Goal: Transaction & Acquisition: Purchase product/service

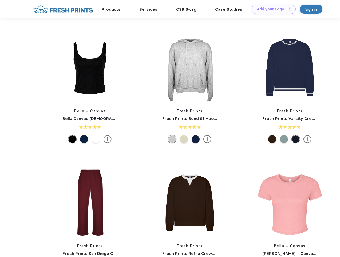
scroll to position [0, 0]
click at [272, 9] on link "Add your Logo Design Tool" at bounding box center [274, 9] width 44 height 9
click at [0, 0] on div "Design Tool" at bounding box center [0, 0] width 0 height 0
click at [287, 9] on link "Add your Logo Design Tool" at bounding box center [274, 9] width 44 height 9
click at [90, 67] on img at bounding box center [90, 67] width 71 height 71
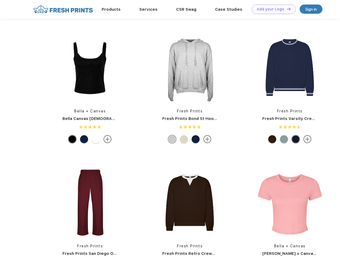
click at [72, 139] on div at bounding box center [72, 139] width 8 height 8
click at [84, 139] on div at bounding box center [84, 139] width 8 height 8
click at [96, 139] on div at bounding box center [96, 139] width 8 height 8
click at [190, 67] on img at bounding box center [189, 67] width 71 height 71
click at [172, 139] on div at bounding box center [172, 139] width 8 height 8
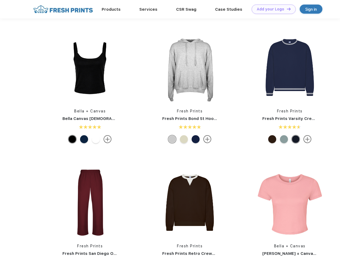
click at [184, 139] on div at bounding box center [184, 139] width 8 height 8
